Goal: Check status: Check status

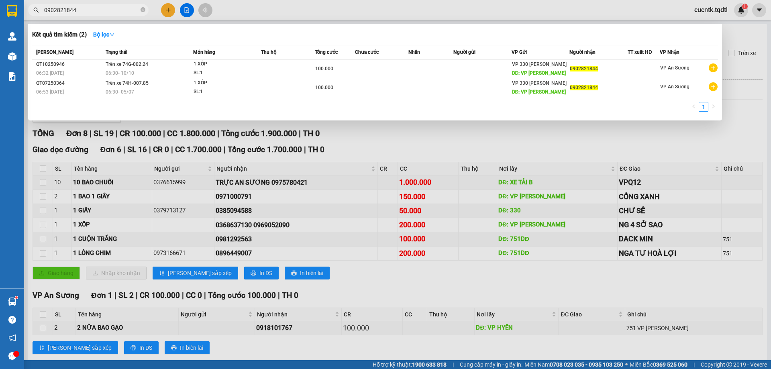
scroll to position [91, 0]
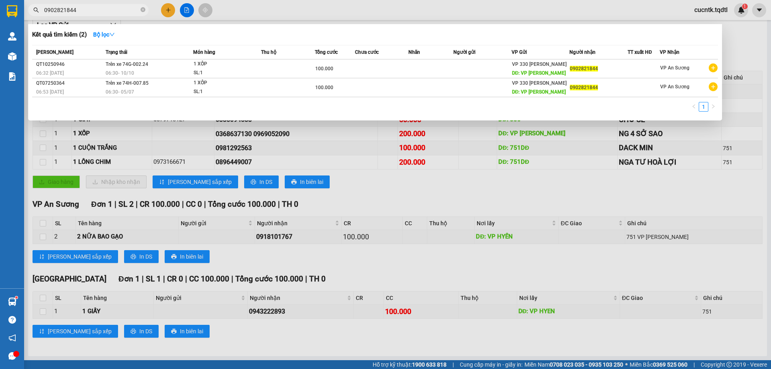
drag, startPoint x: 0, startPoint y: 0, endPoint x: 28, endPoint y: 18, distance: 33.5
click at [28, 17] on div "Kết quả tìm kiếm ( 2 ) Bộ lọc Mã ĐH Trạng thái Món hàng Thu hộ Tổng cước Chưa c…" at bounding box center [78, 10] width 157 height 14
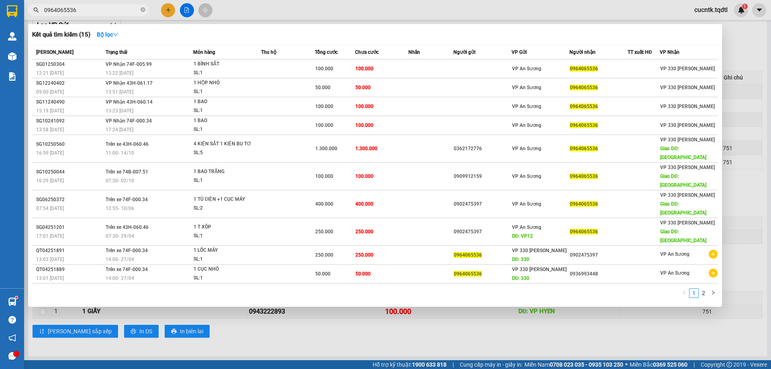
click at [106, 9] on input "0964065536" at bounding box center [91, 10] width 95 height 9
type input "0964065536"
click at [331, 11] on div at bounding box center [385, 184] width 771 height 369
drag, startPoint x: 83, startPoint y: 10, endPoint x: 32, endPoint y: 13, distance: 50.6
click at [32, 13] on span "0964065536" at bounding box center [88, 10] width 120 height 12
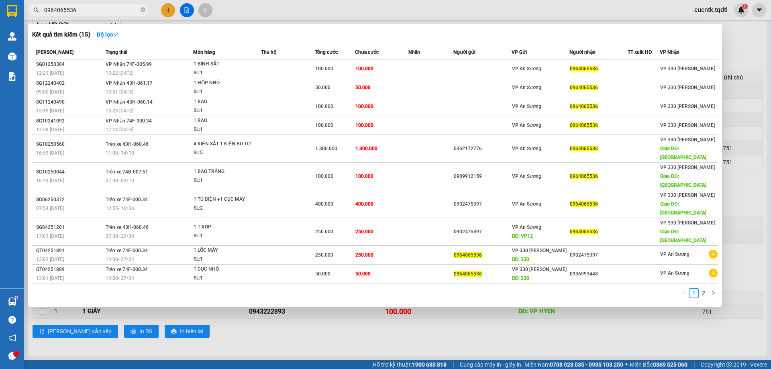
click at [750, 56] on div at bounding box center [385, 184] width 771 height 369
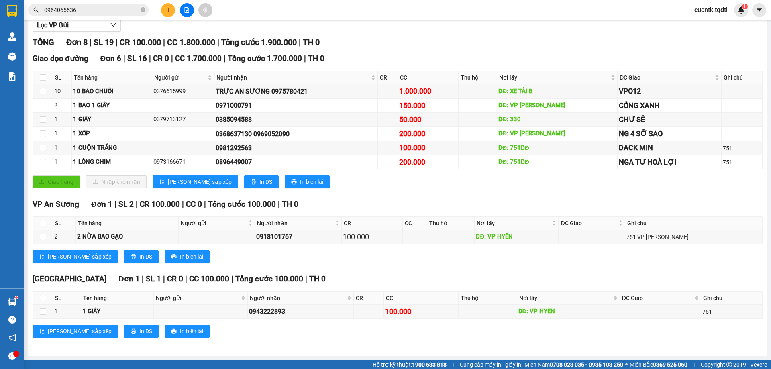
scroll to position [0, 0]
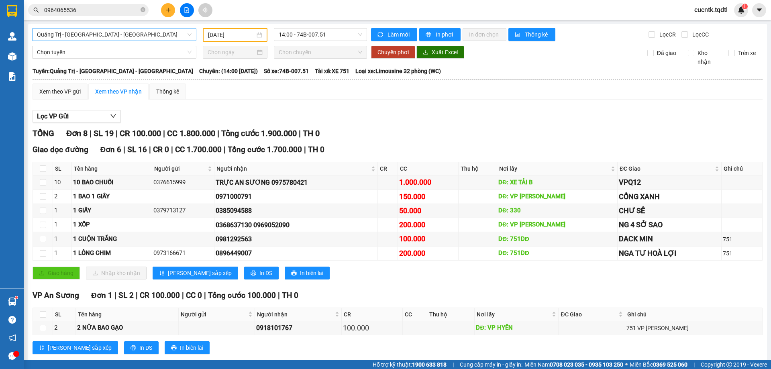
click at [189, 37] on span "Quảng Trị - [GEOGRAPHIC_DATA] - [GEOGRAPHIC_DATA]" at bounding box center [114, 34] width 155 height 12
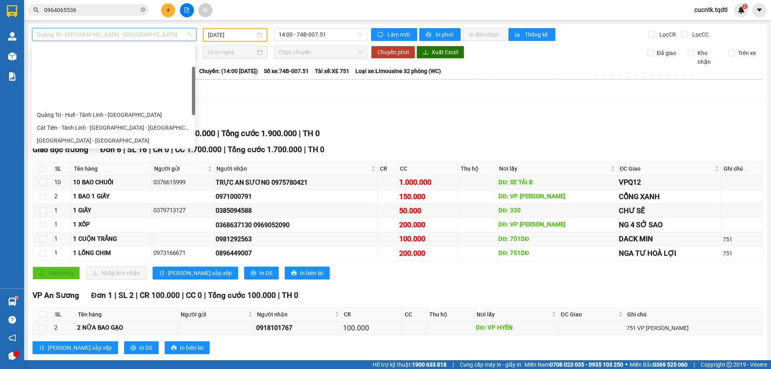
click at [96, 149] on div "Quảng Trị - [GEOGRAPHIC_DATA] - [GEOGRAPHIC_DATA] - [GEOGRAPHIC_DATA]" at bounding box center [113, 153] width 153 height 9
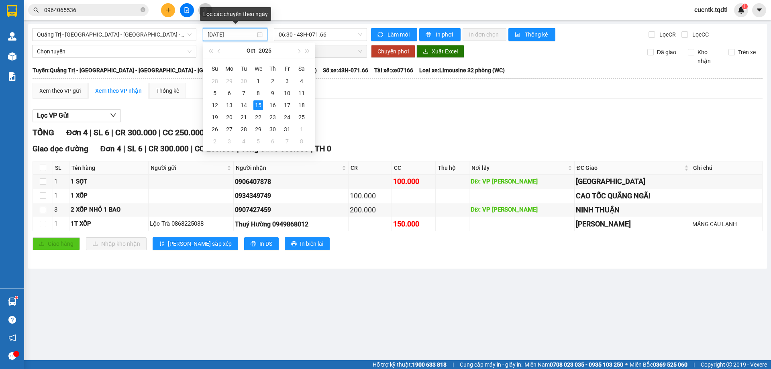
click at [248, 35] on input "[DATE]" at bounding box center [231, 34] width 48 height 9
click at [231, 105] on div "13" at bounding box center [229, 105] width 10 height 10
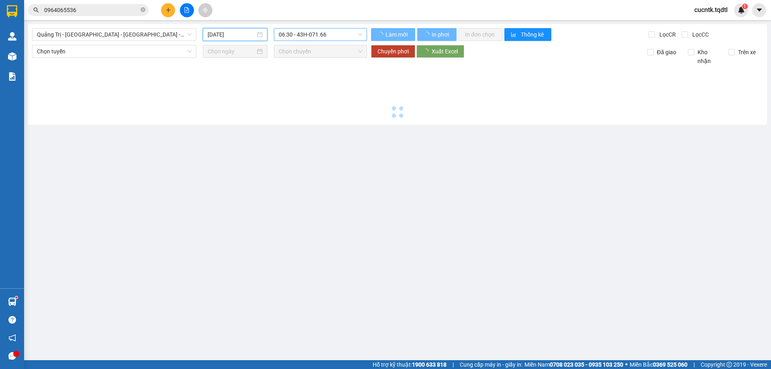
type input "[DATE]"
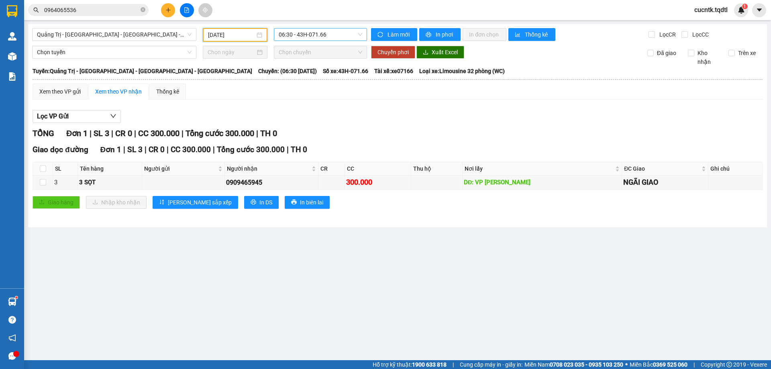
click at [346, 34] on span "06:30 - 43H-071.66" at bounding box center [320, 34] width 83 height 12
click at [317, 88] on div "14:06 - 74H-025.97" at bounding box center [310, 89] width 63 height 9
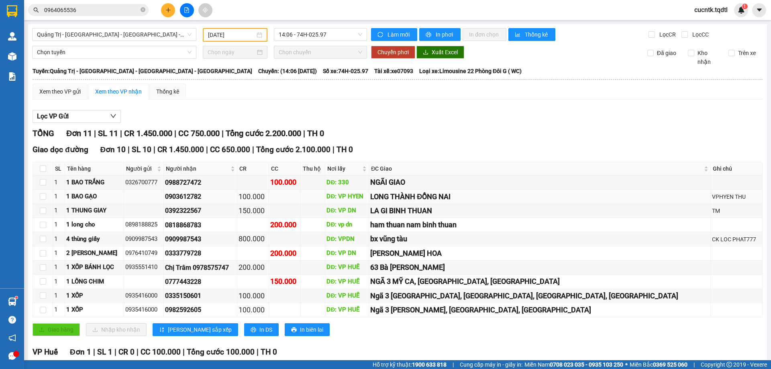
click at [267, 197] on div "100.000" at bounding box center [252, 196] width 29 height 11
click at [267, 209] on div "150.000" at bounding box center [252, 210] width 29 height 11
click at [325, 266] on td at bounding box center [313, 267] width 25 height 14
click at [161, 270] on div "0935551410" at bounding box center [143, 267] width 37 height 10
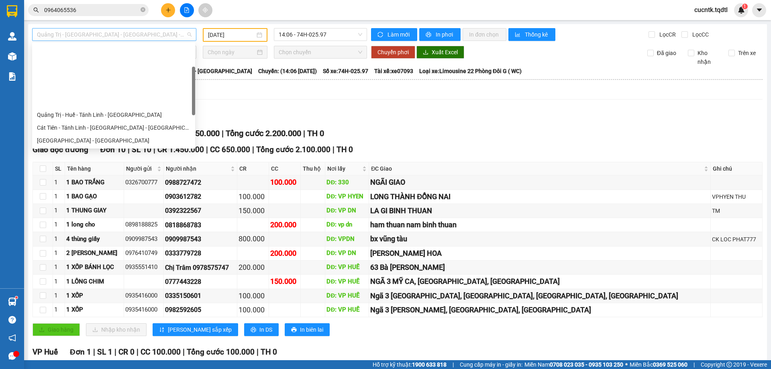
click at [173, 34] on span "Quảng Trị - [GEOGRAPHIC_DATA] - [GEOGRAPHIC_DATA] - [GEOGRAPHIC_DATA]" at bounding box center [114, 34] width 155 height 12
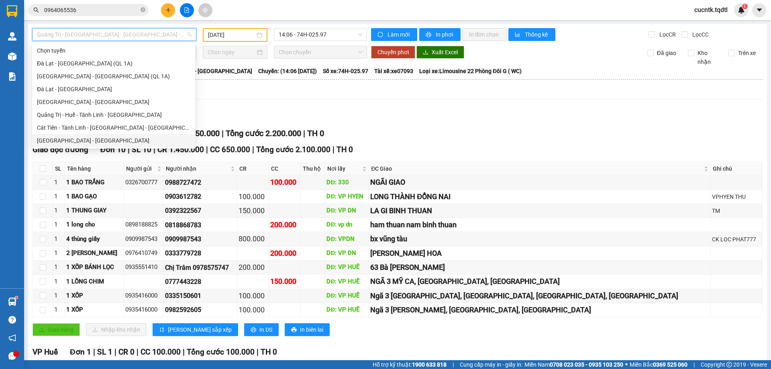
click at [79, 141] on div "[GEOGRAPHIC_DATA] - [GEOGRAPHIC_DATA]" at bounding box center [113, 140] width 153 height 9
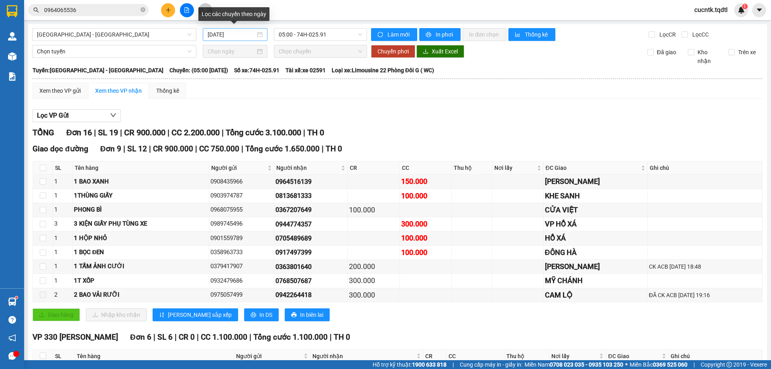
click at [259, 34] on div "[DATE]" at bounding box center [234, 34] width 55 height 9
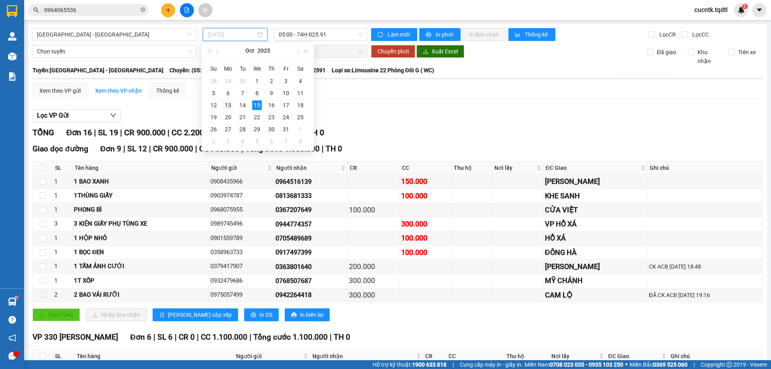
click at [228, 104] on div "13" at bounding box center [228, 105] width 10 height 10
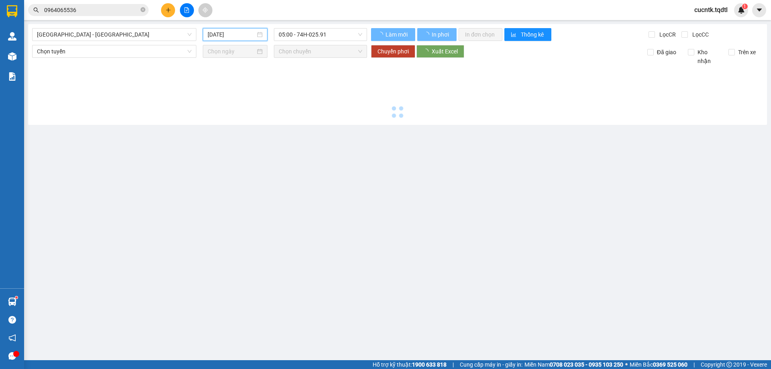
type input "[DATE]"
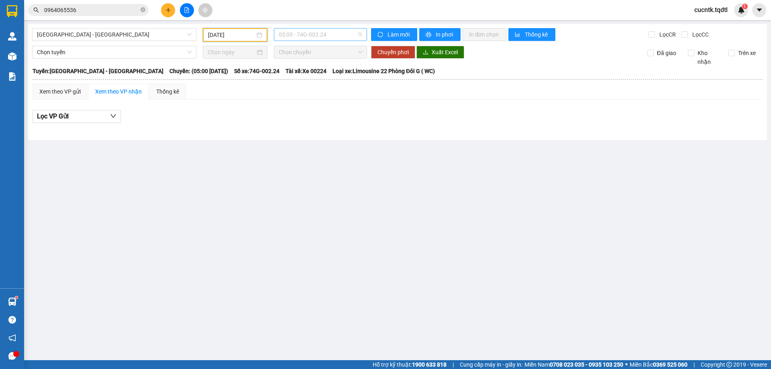
click at [358, 37] on span "05:00 - 74G-002.24" at bounding box center [320, 34] width 83 height 12
click at [322, 75] on div "11:00 - 50H-358.94" at bounding box center [310, 76] width 63 height 9
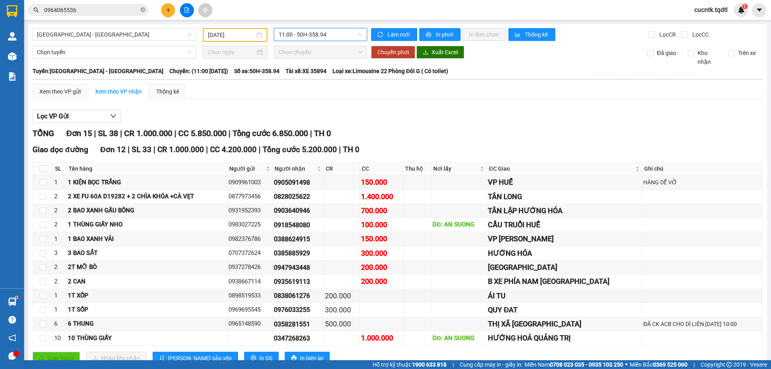
scroll to position [40, 0]
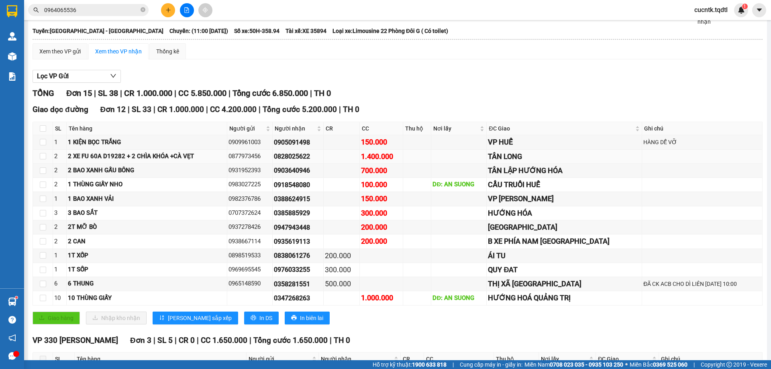
click at [297, 158] on div "0828025622" at bounding box center [298, 156] width 48 height 10
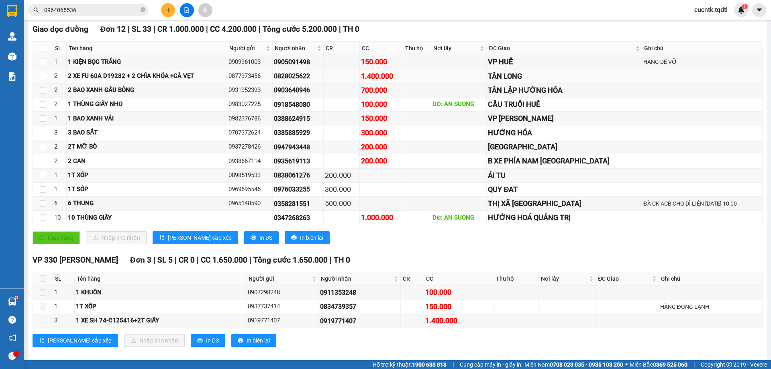
scroll to position [0, 0]
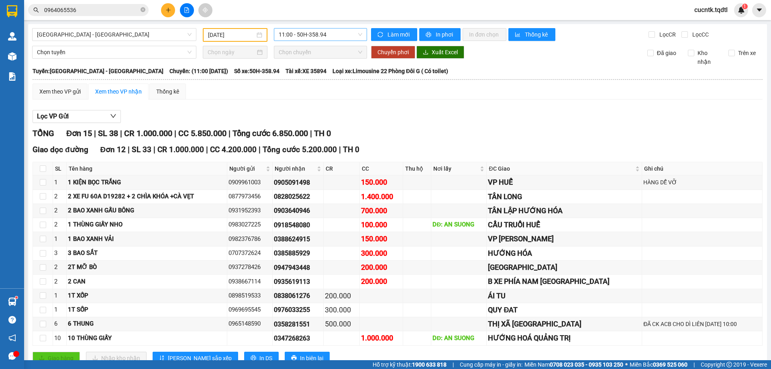
click at [354, 33] on span "11:00 - 50H-358.94" at bounding box center [320, 34] width 83 height 12
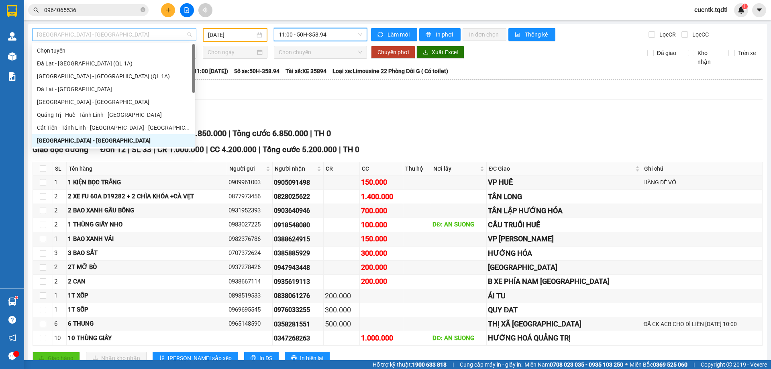
click at [179, 37] on span "[GEOGRAPHIC_DATA] - [GEOGRAPHIC_DATA]" at bounding box center [114, 34] width 155 height 12
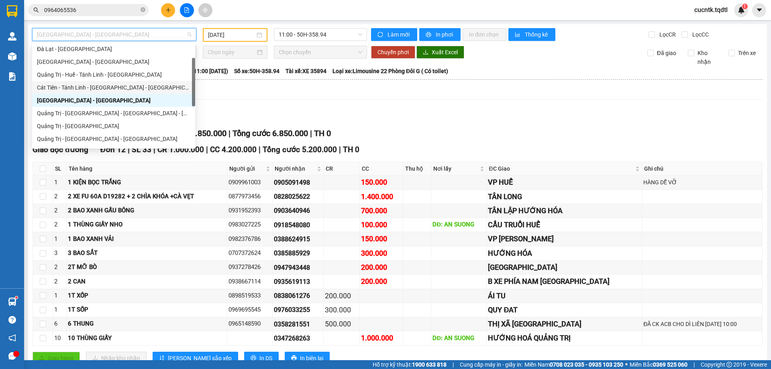
scroll to position [80, 0]
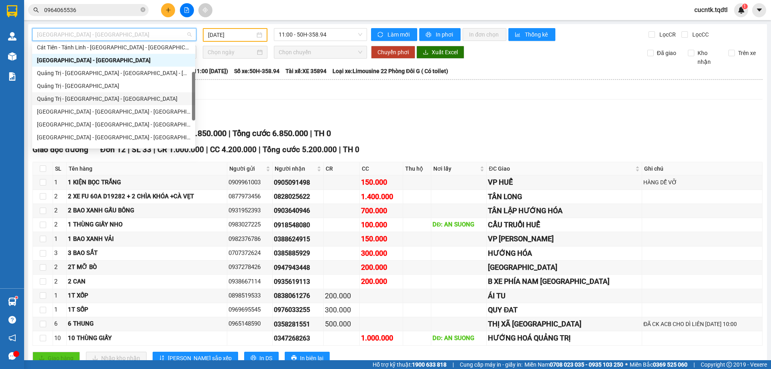
click at [136, 94] on div "Quảng Trị - [GEOGRAPHIC_DATA] - [GEOGRAPHIC_DATA]" at bounding box center [113, 98] width 163 height 13
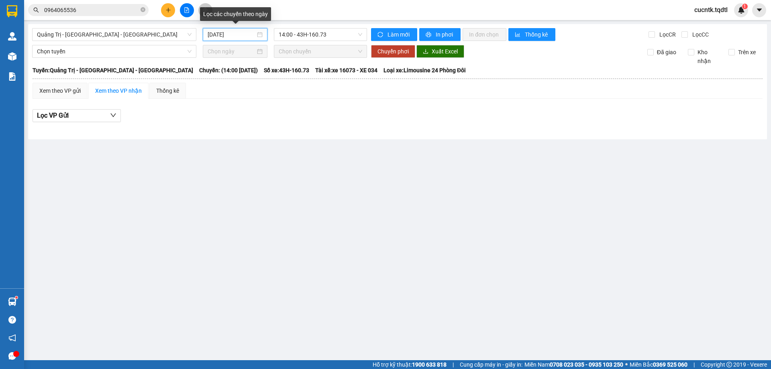
click at [246, 35] on input "[DATE]" at bounding box center [231, 34] width 48 height 9
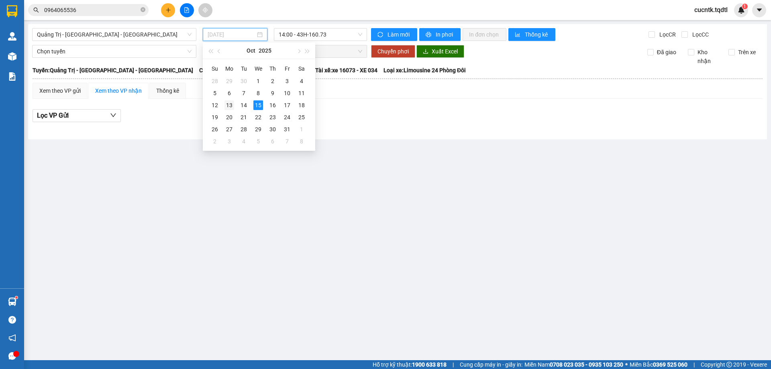
click at [232, 106] on div "13" at bounding box center [229, 105] width 10 height 10
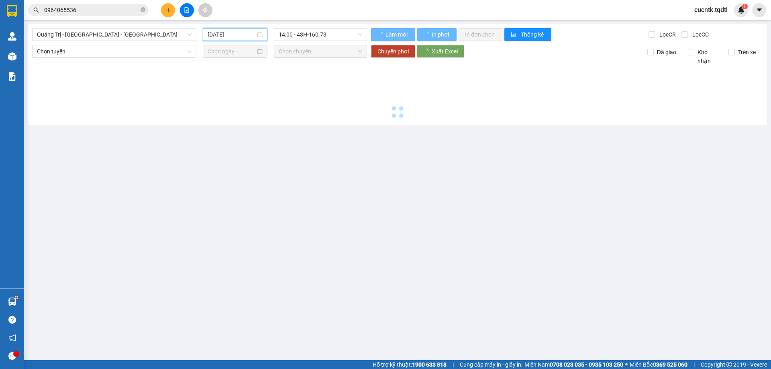
type input "[DATE]"
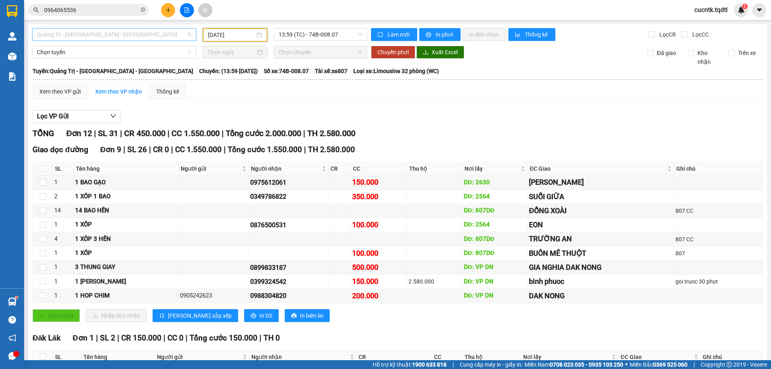
click at [176, 35] on span "Quảng Trị - [GEOGRAPHIC_DATA] - [GEOGRAPHIC_DATA]" at bounding box center [114, 34] width 155 height 12
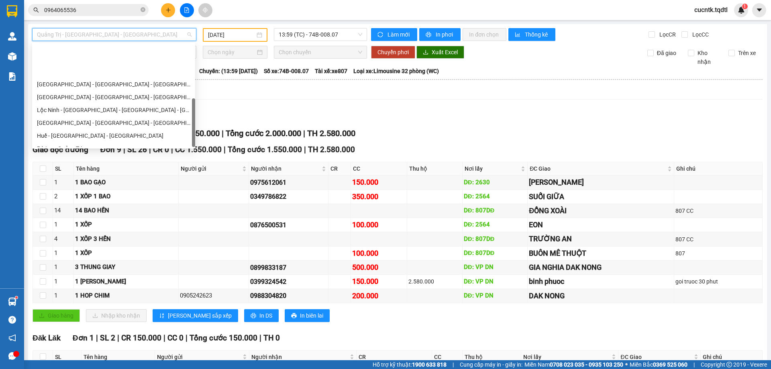
scroll to position [167, 0]
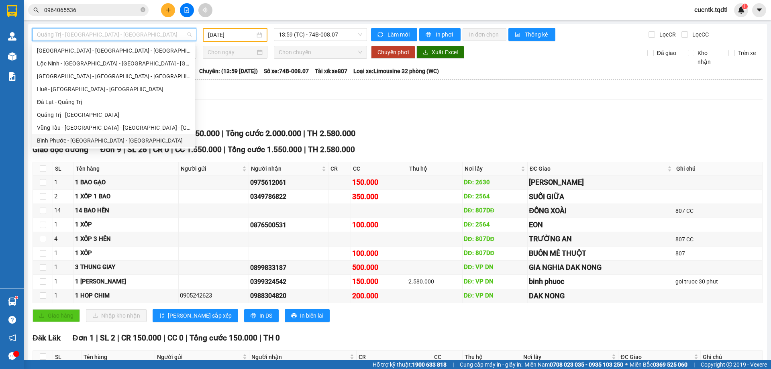
click at [85, 138] on div "Bình Phước - [GEOGRAPHIC_DATA] - [GEOGRAPHIC_DATA]" at bounding box center [113, 140] width 153 height 9
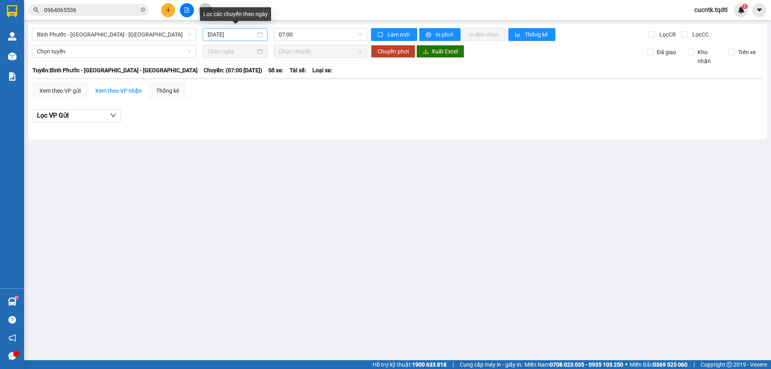
click at [262, 36] on div "[DATE]" at bounding box center [234, 34] width 55 height 9
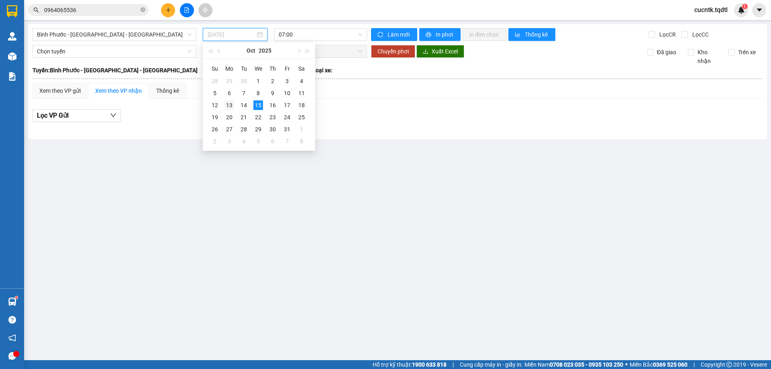
click at [232, 106] on div "13" at bounding box center [229, 105] width 10 height 10
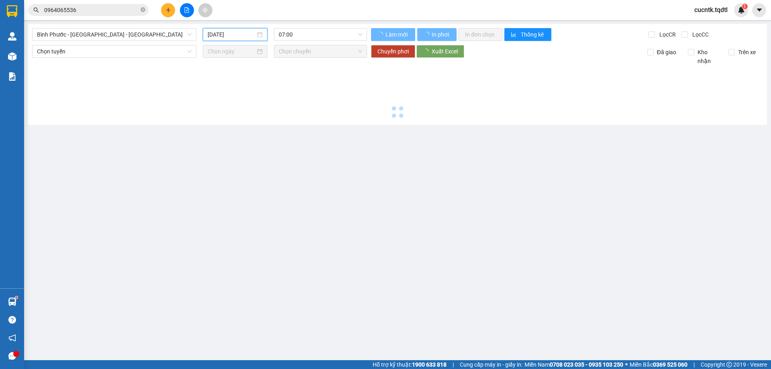
type input "[DATE]"
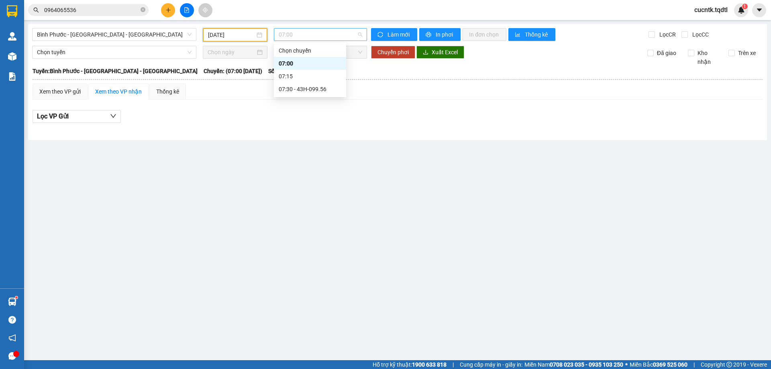
click at [308, 33] on span "07:00" at bounding box center [320, 34] width 83 height 12
click at [313, 91] on div "07:30 - 43H-099.56" at bounding box center [310, 89] width 63 height 9
